Goal: Information Seeking & Learning: Learn about a topic

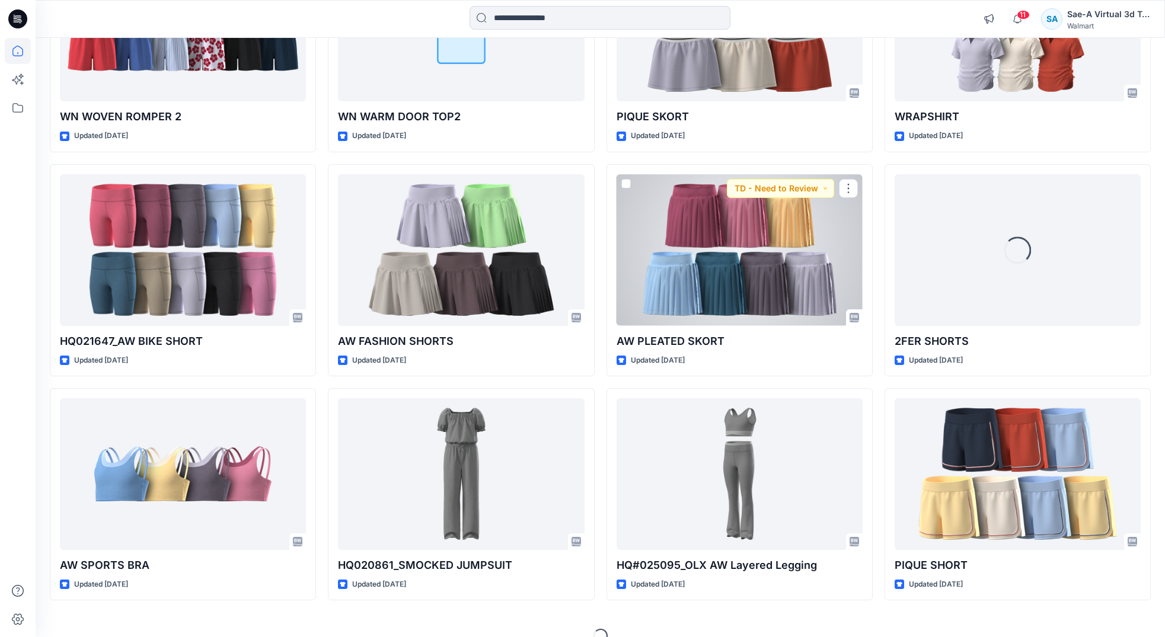
scroll to position [1453, 0]
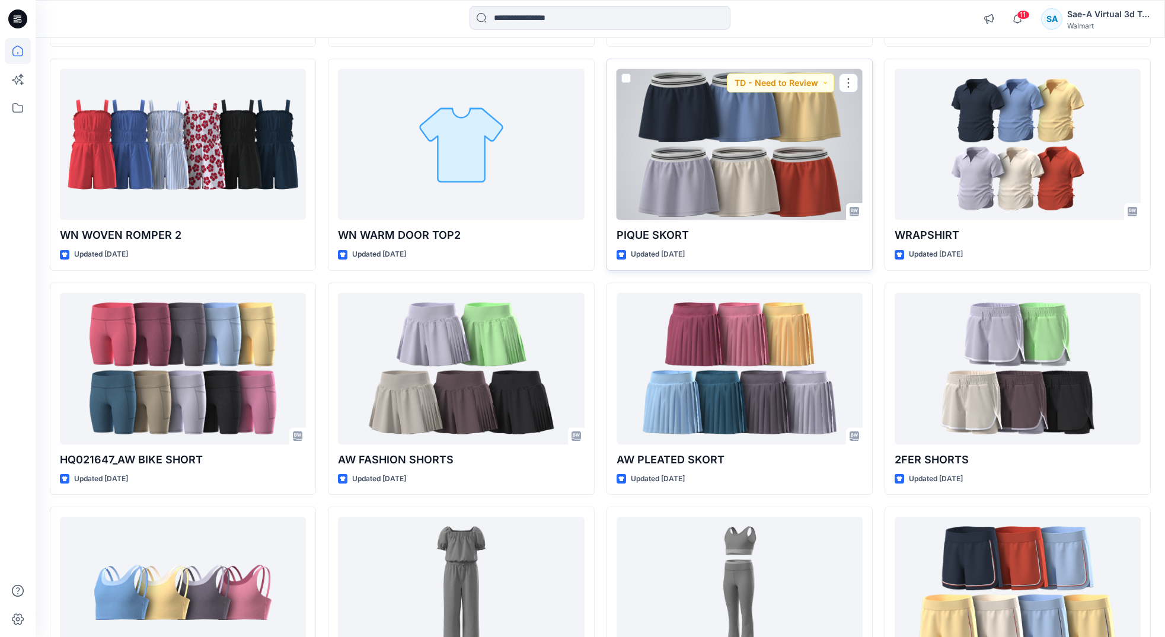
click at [727, 161] on div at bounding box center [739, 145] width 246 height 152
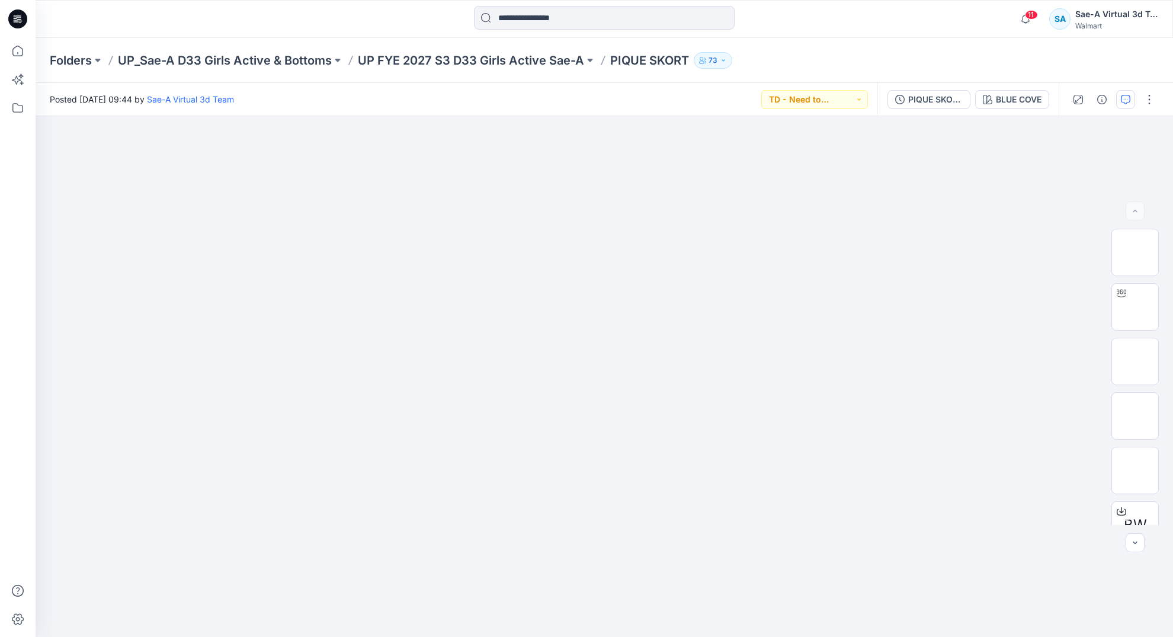
click at [1123, 103] on icon "button" at bounding box center [1125, 99] width 9 height 9
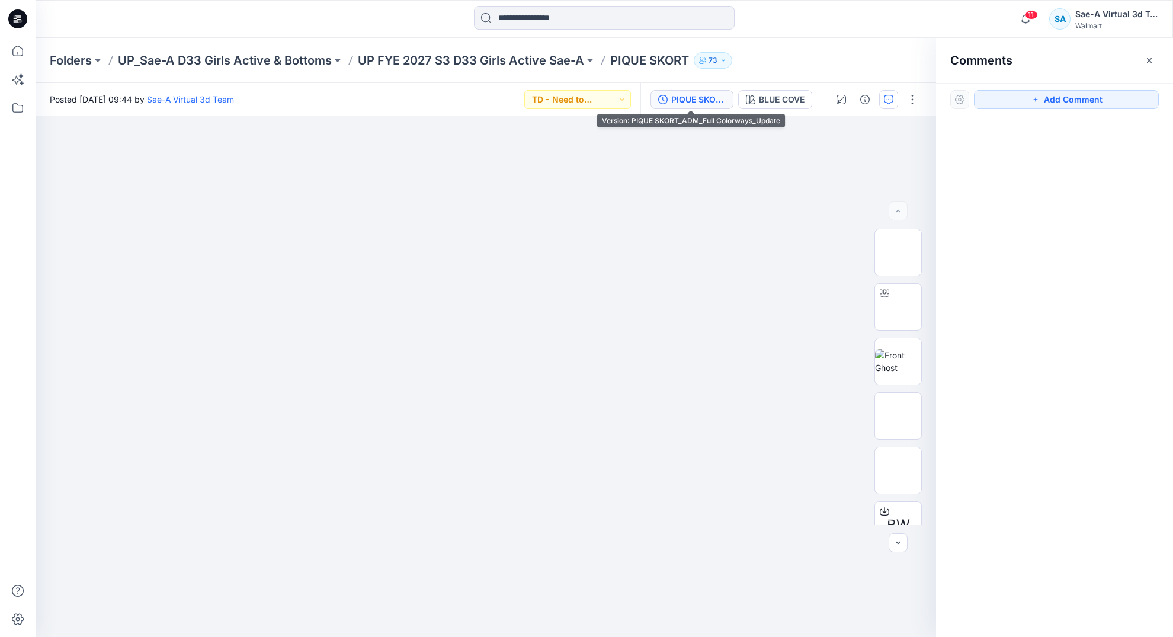
click at [730, 102] on button "PIQUE SKORT_ADM_Full Colorways_Update" at bounding box center [692, 99] width 83 height 19
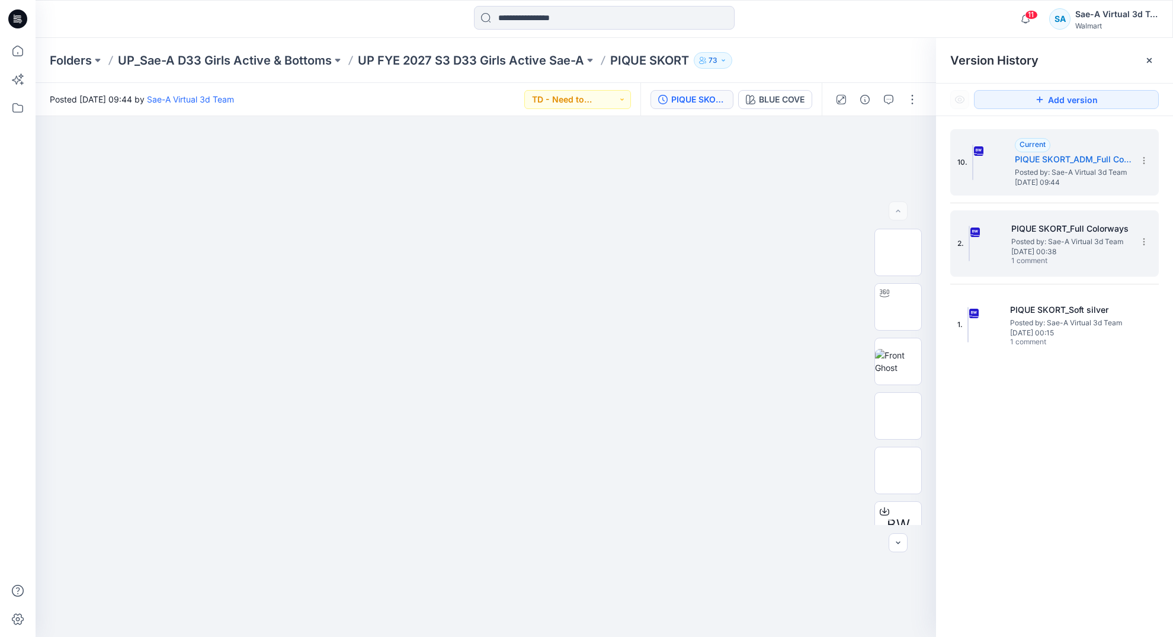
click at [1009, 231] on div "2. PIQUE SKORT_Full Colorways Posted by: Sae-A Virtual 3d Team [DATE] 00:38 1 c…" at bounding box center [1047, 243] width 178 height 57
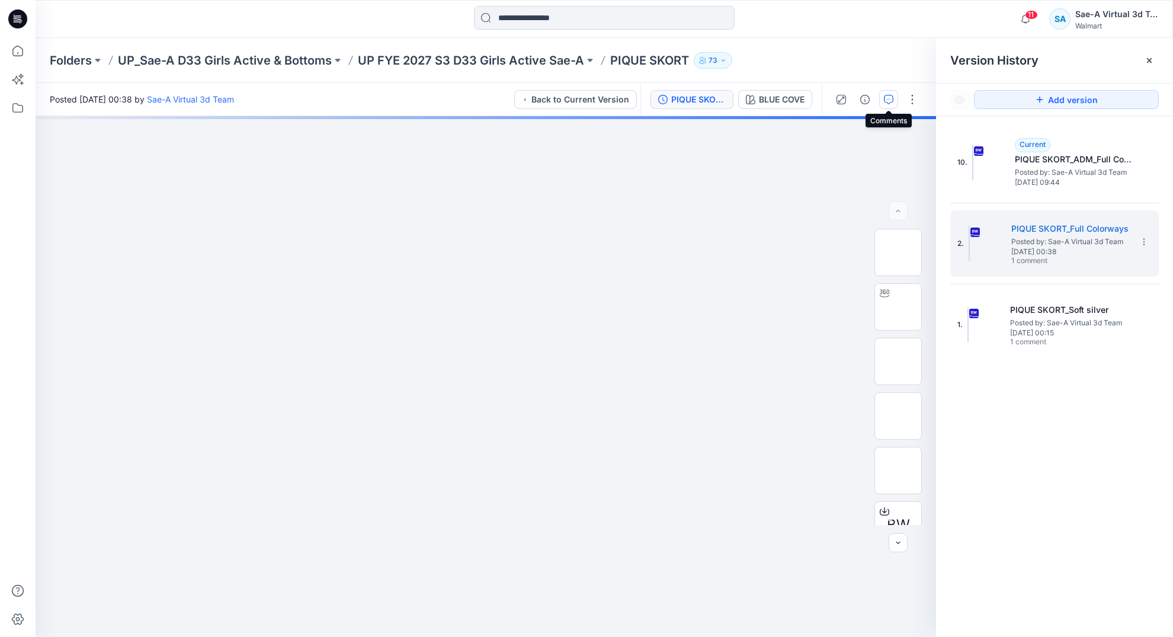
click at [889, 98] on icon "button" at bounding box center [888, 99] width 9 height 9
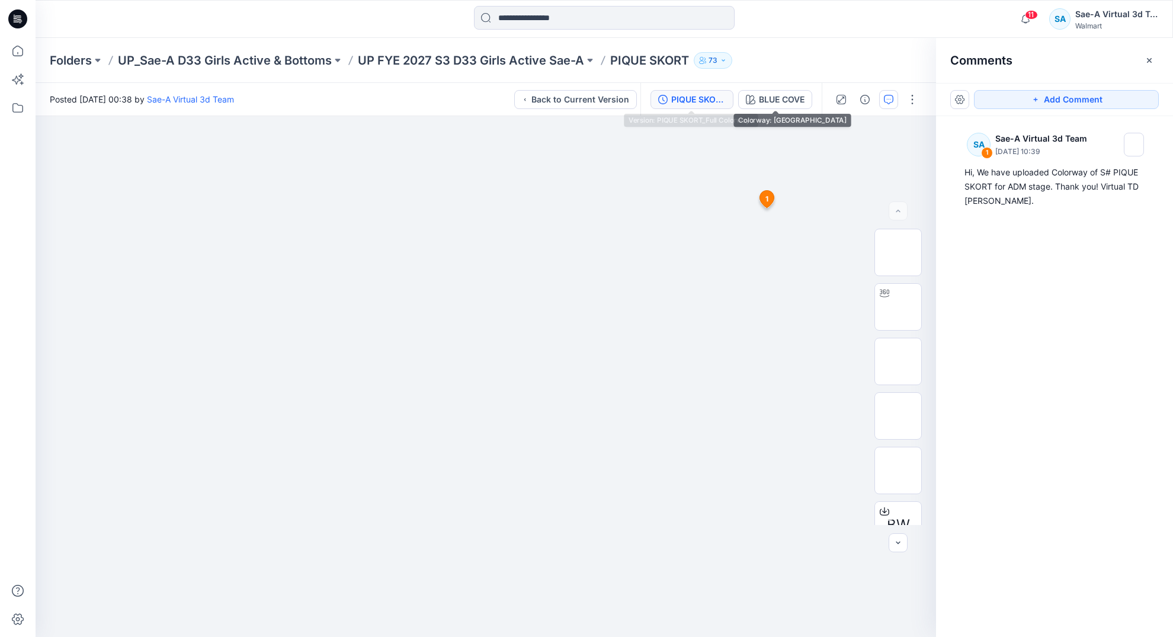
click at [711, 103] on div "PIQUE SKORT_Full Colorways" at bounding box center [698, 99] width 55 height 13
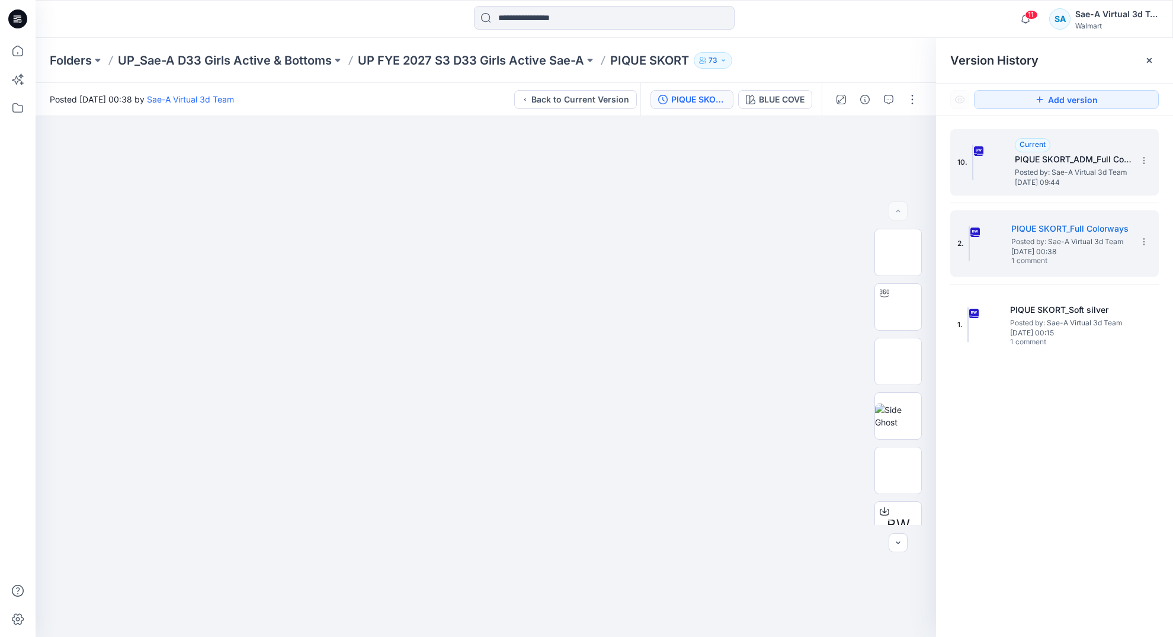
click at [1018, 169] on span "Posted by: Sae-A Virtual 3d Team" at bounding box center [1074, 173] width 119 height 12
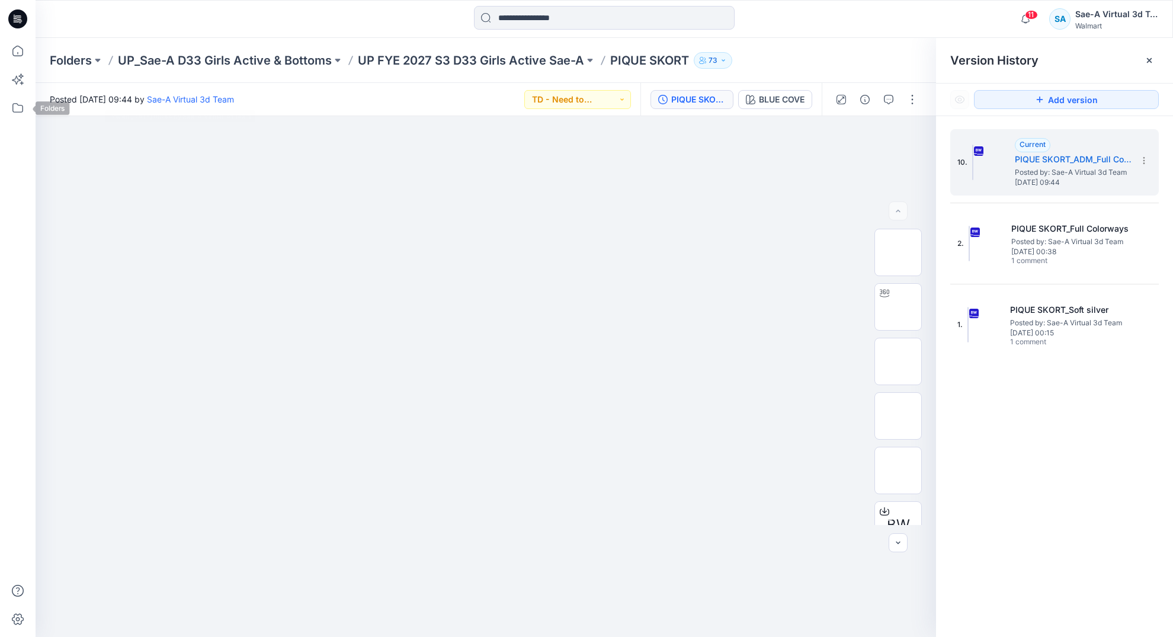
click at [7, 65] on div at bounding box center [18, 337] width 26 height 599
click at [11, 51] on icon at bounding box center [18, 51] width 26 height 26
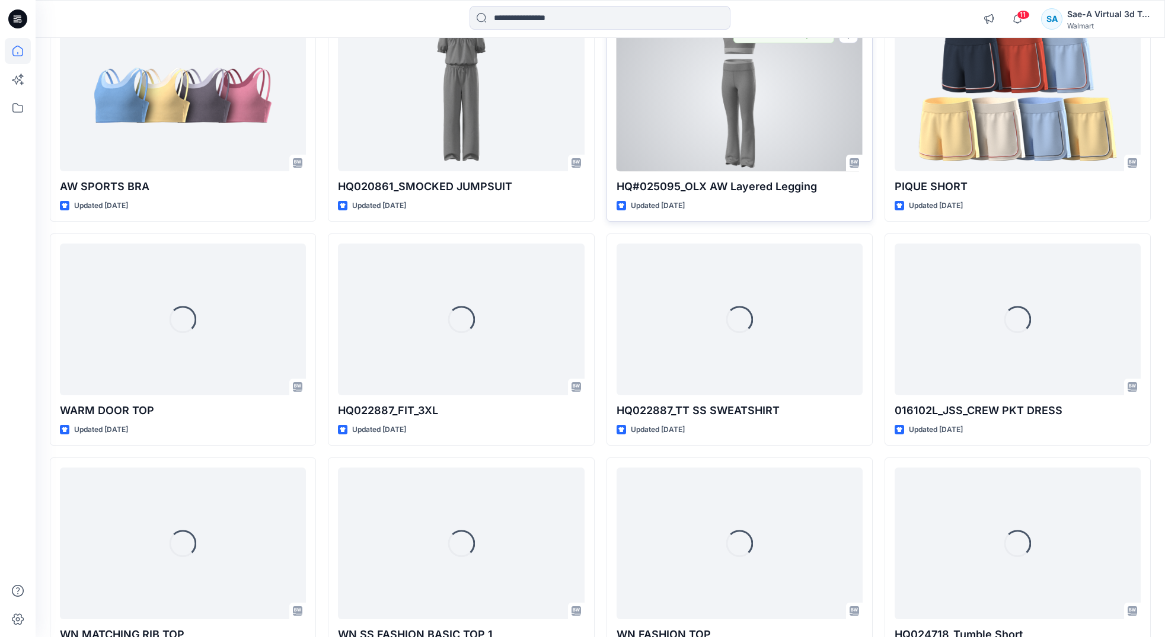
scroll to position [1956, 0]
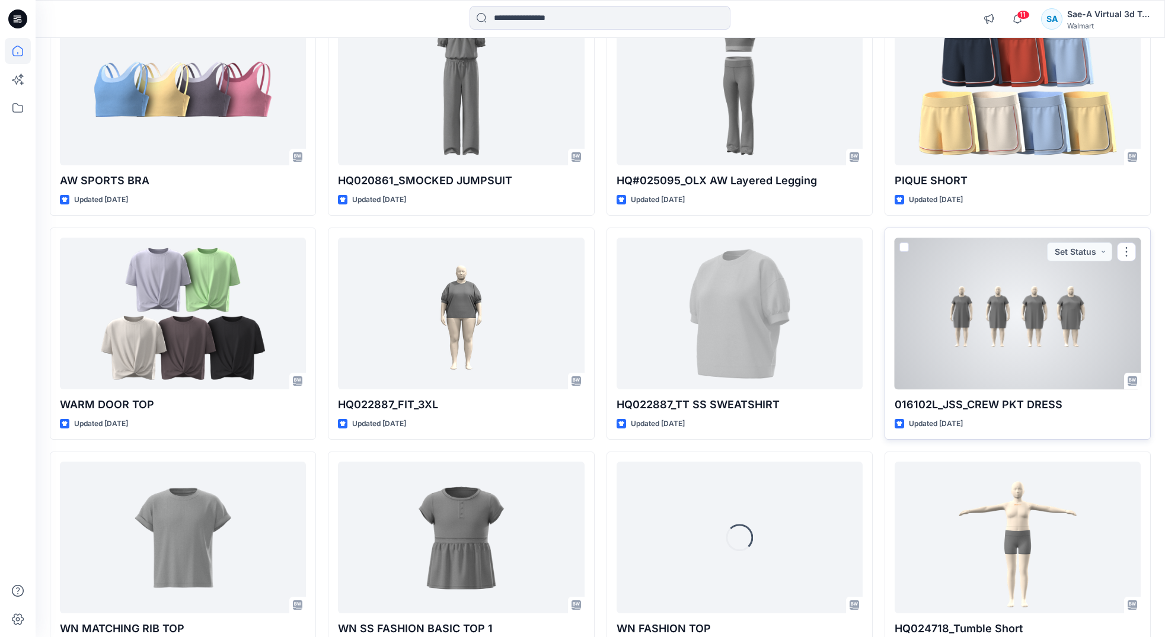
click at [1016, 334] on div at bounding box center [1017, 314] width 246 height 152
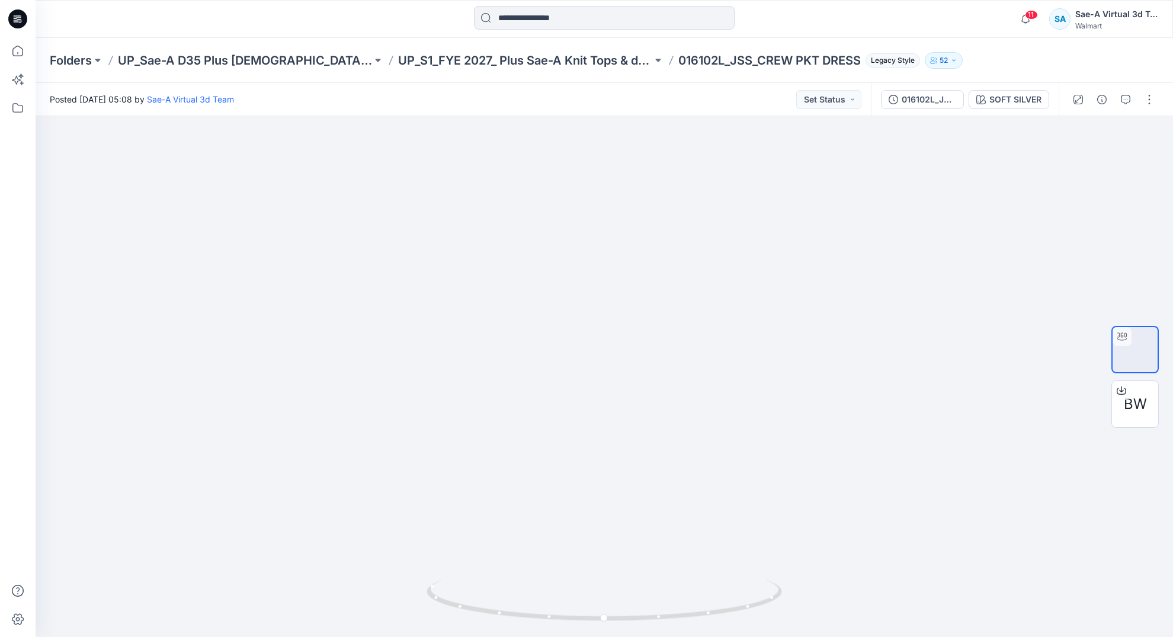
click at [627, 50] on div "Folders UP_Sae-A D35 Plus [DEMOGRAPHIC_DATA] Top UP_S1_FYE 2027_ Plus Sae-A Kni…" at bounding box center [605, 60] width 1138 height 45
click at [1120, 99] on button "button" at bounding box center [1126, 99] width 19 height 19
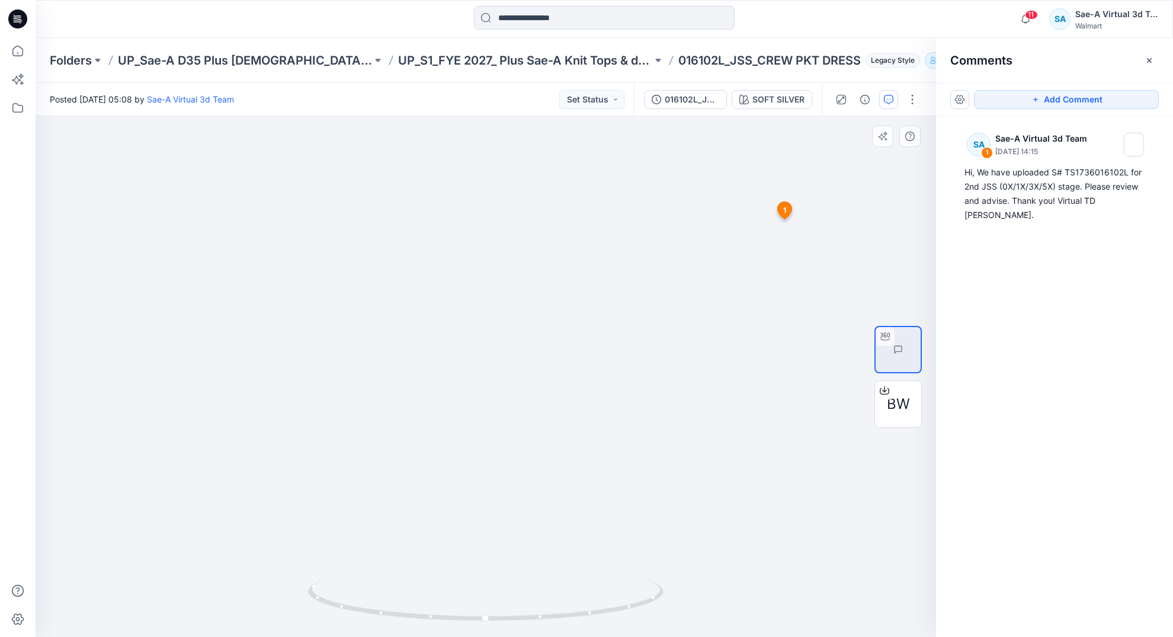
click at [788, 216] on icon at bounding box center [785, 210] width 14 height 17
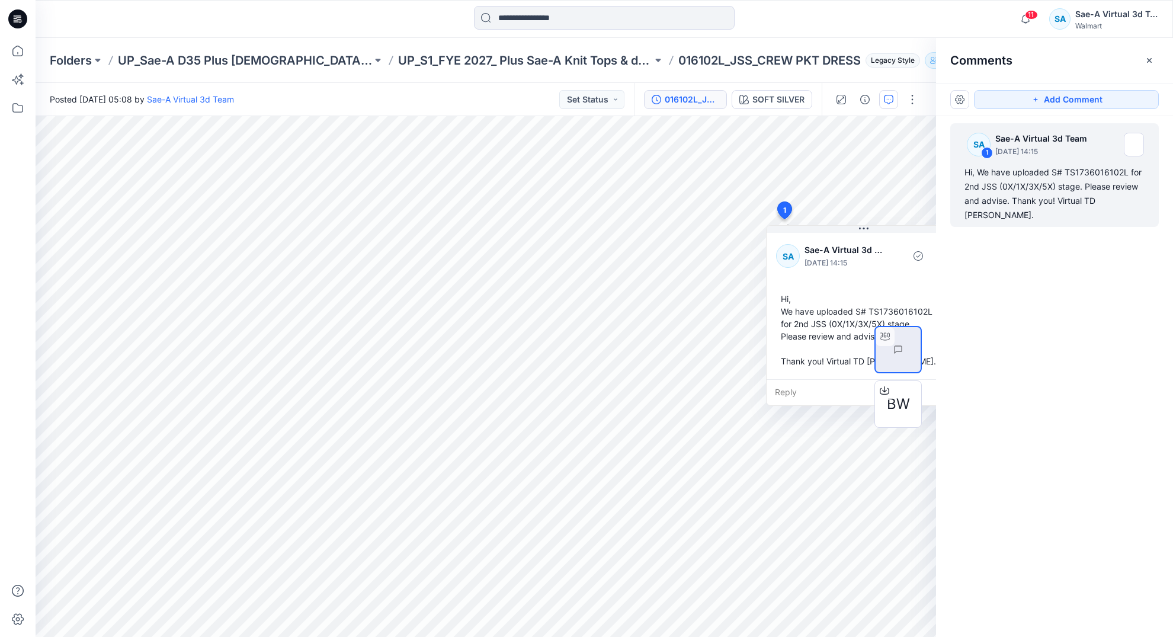
click at [708, 107] on button "016102L_JSS_Rev1" at bounding box center [685, 99] width 83 height 19
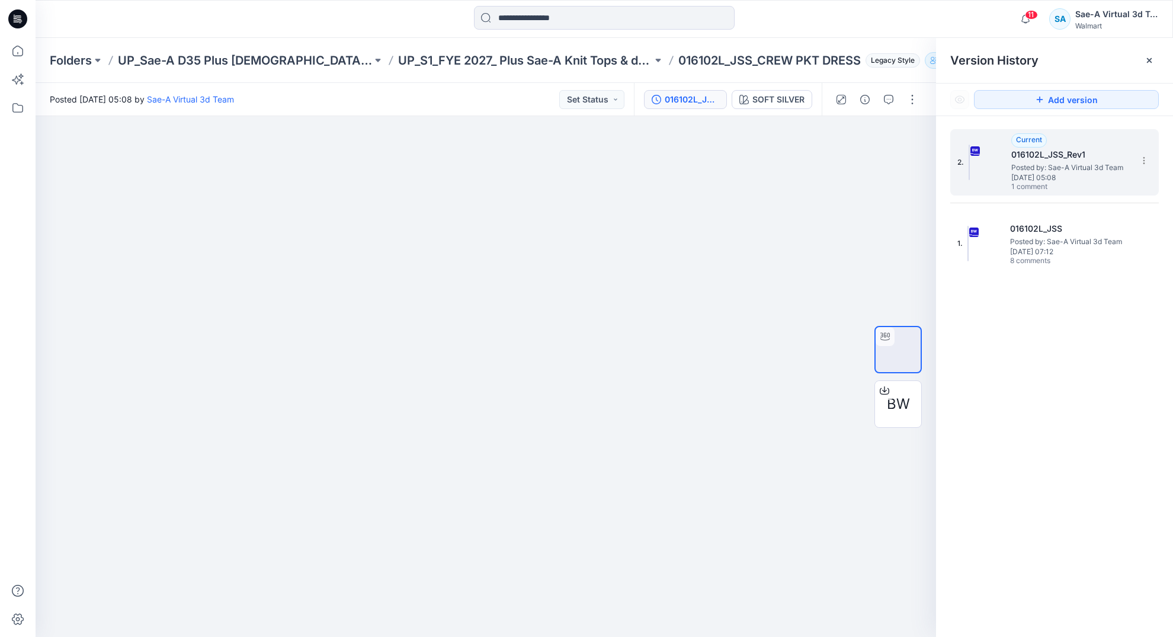
click at [1025, 156] on h5 "016102L_JSS_Rev1" at bounding box center [1071, 155] width 119 height 14
click at [888, 95] on icon "button" at bounding box center [888, 99] width 9 height 9
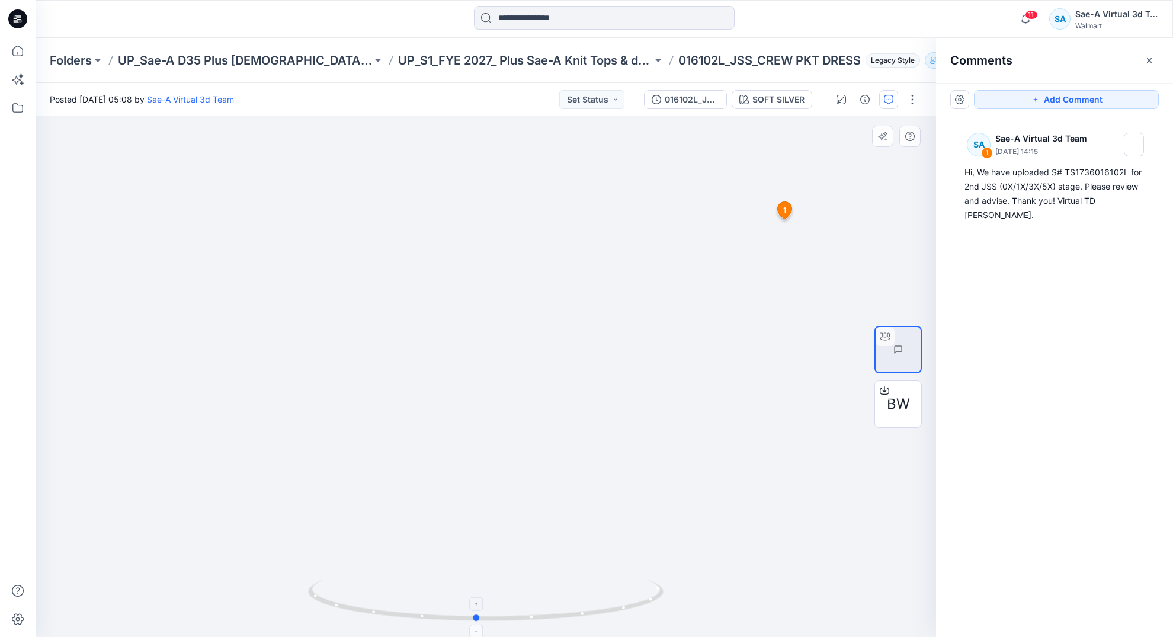
drag, startPoint x: 572, startPoint y: 615, endPoint x: 562, endPoint y: 612, distance: 9.9
click at [562, 612] on icon at bounding box center [487, 602] width 359 height 44
click at [687, 100] on div "016102L_JSS_Rev1" at bounding box center [692, 99] width 55 height 13
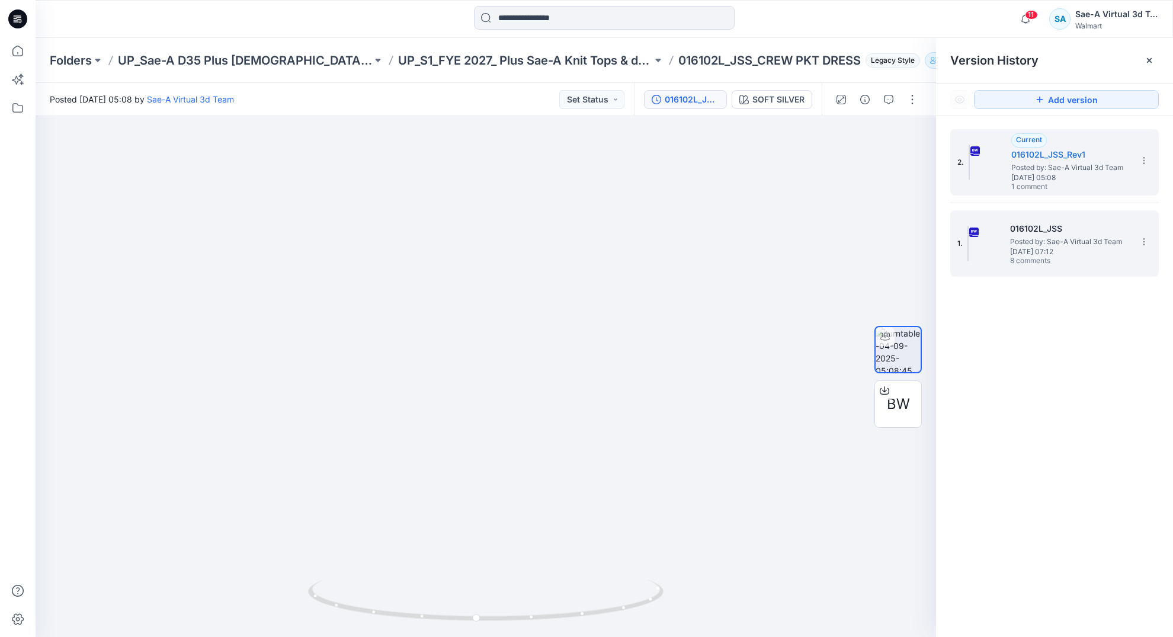
click at [1016, 238] on span "Posted by: Sae-A Virtual 3d Team" at bounding box center [1069, 242] width 119 height 12
click at [1049, 148] on h5 "016102L_JSS_Rev1" at bounding box center [1071, 155] width 119 height 14
